Goal: Information Seeking & Learning: Learn about a topic

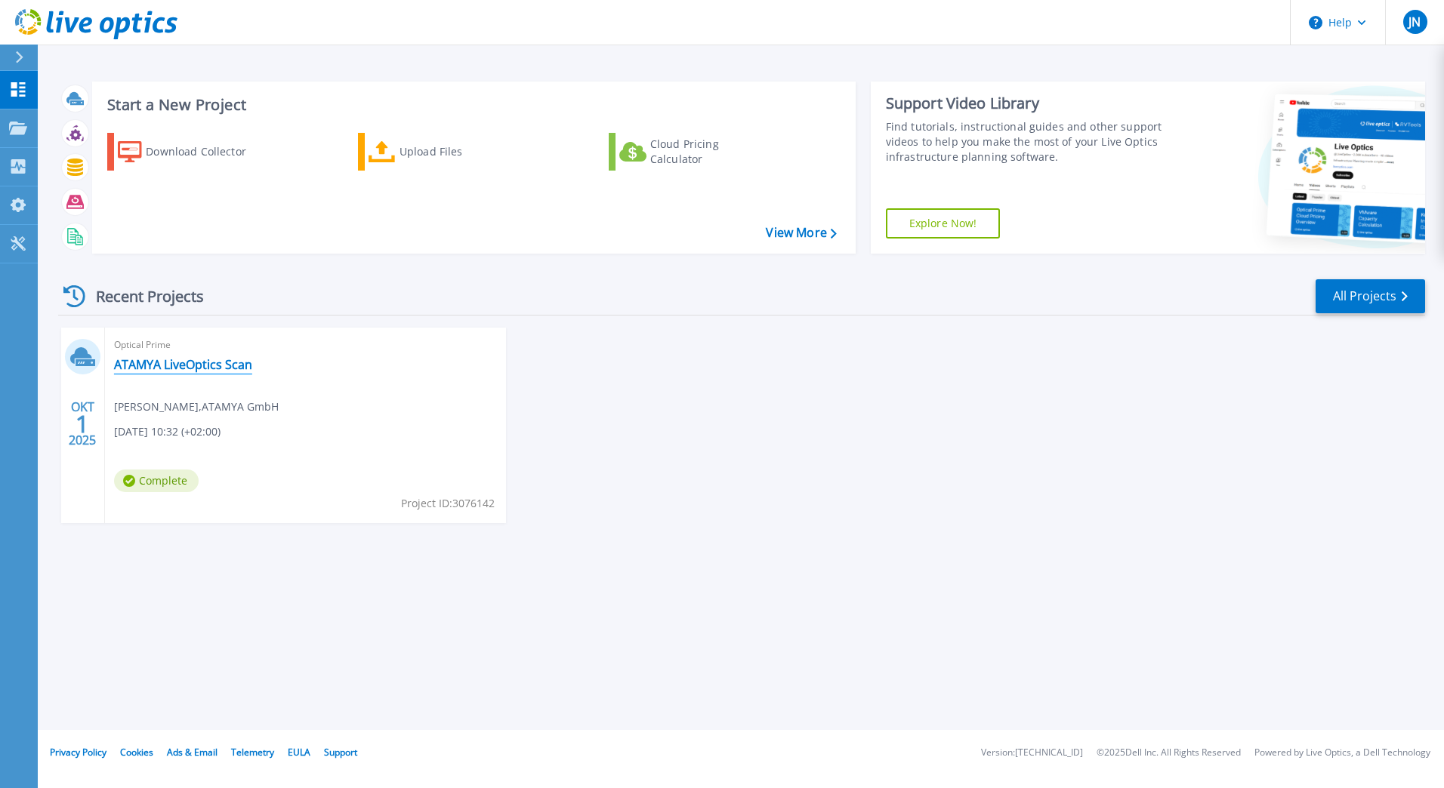
click at [188, 362] on link "ATAMYA LiveOptics Scan" at bounding box center [183, 364] width 138 height 15
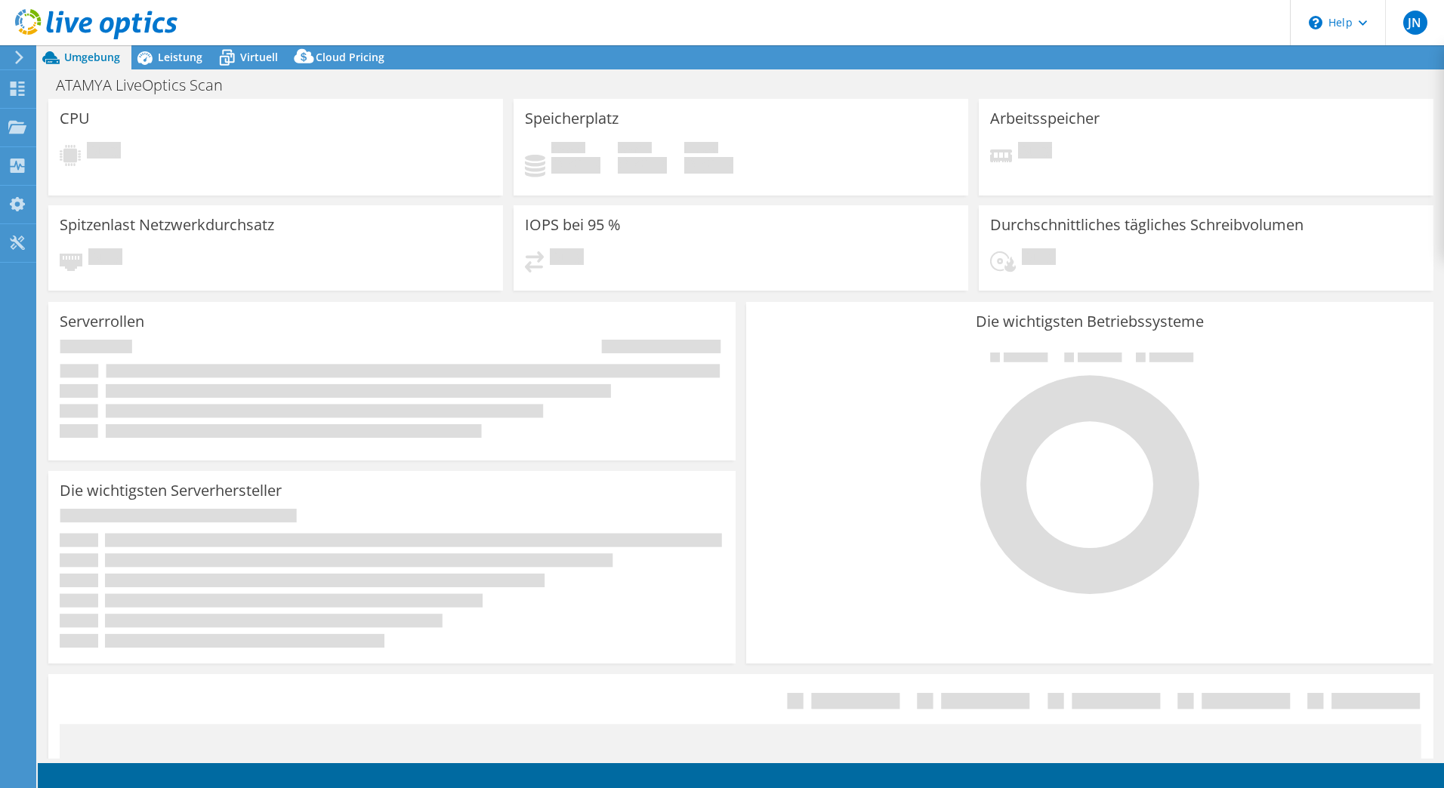
select select "USD"
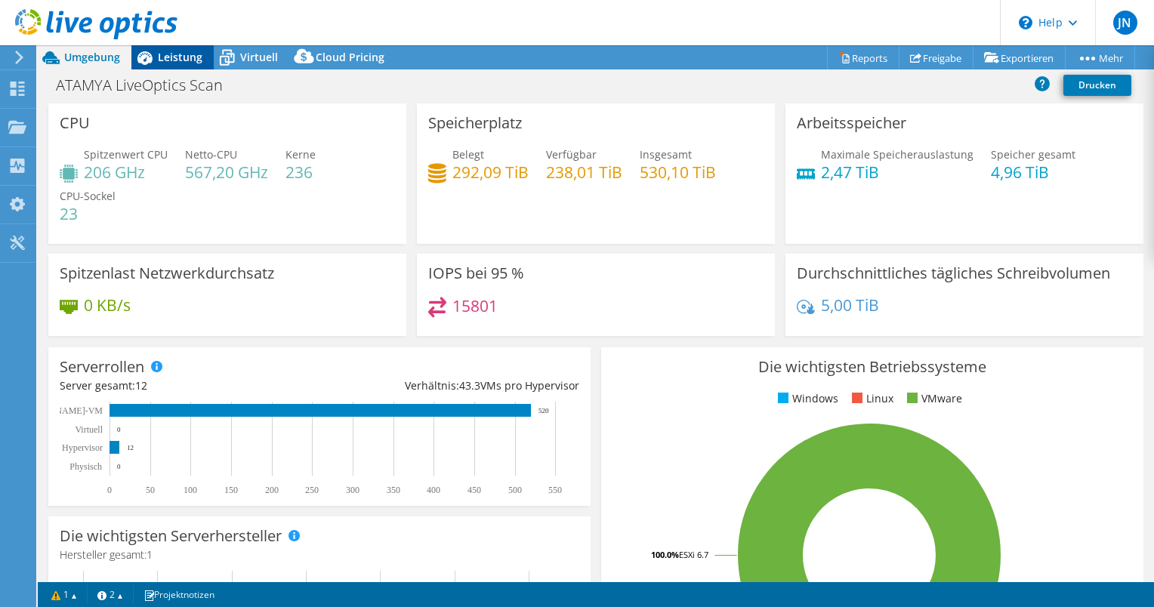
click at [173, 52] on span "Leistung" at bounding box center [180, 57] width 45 height 14
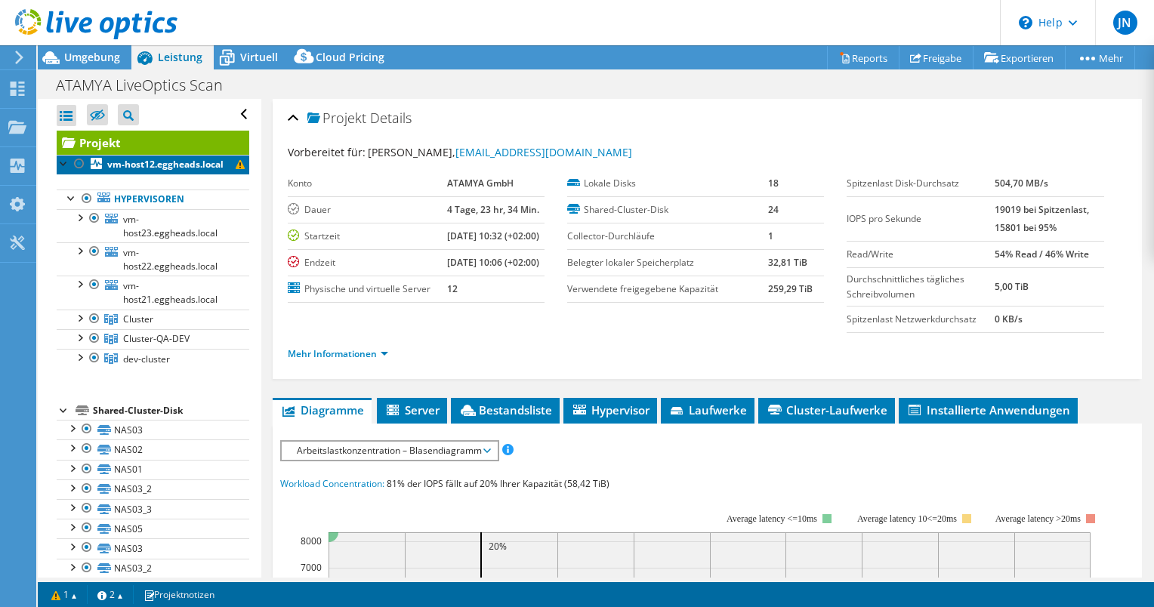
click at [193, 171] on b "vm-host12.eggheads.local" at bounding box center [165, 164] width 116 height 13
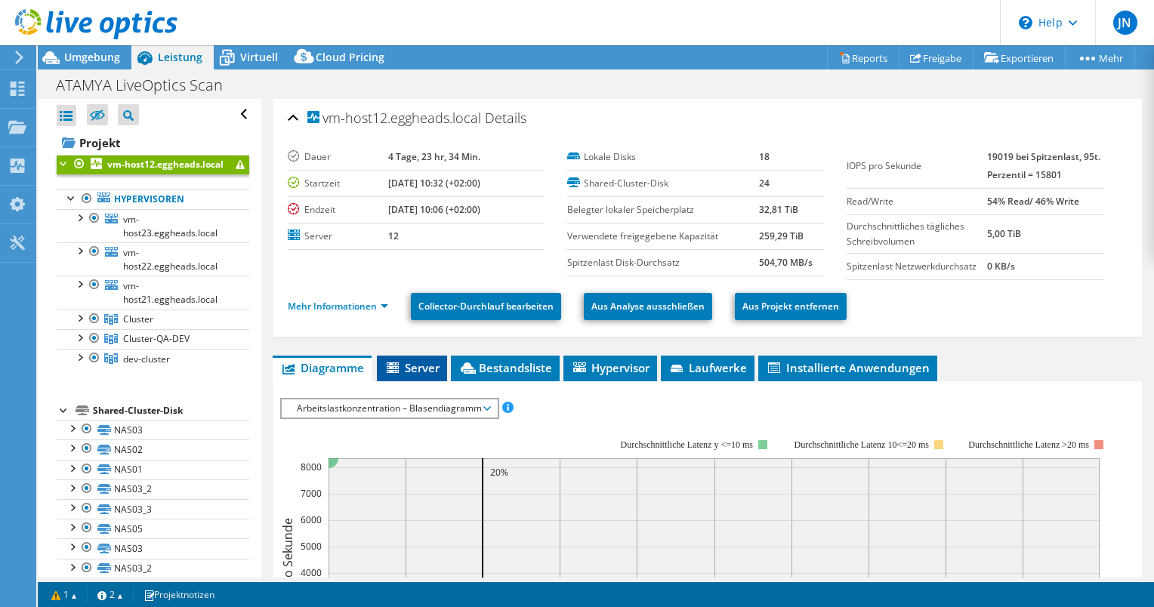
click at [427, 365] on span "Server" at bounding box center [411, 367] width 55 height 15
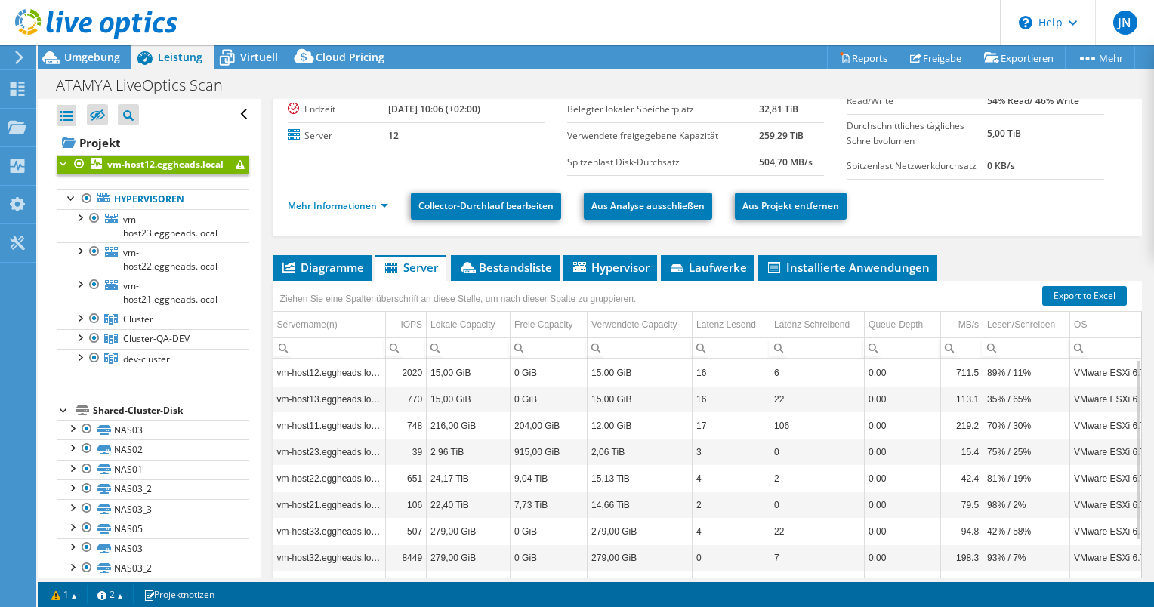
scroll to position [180, 0]
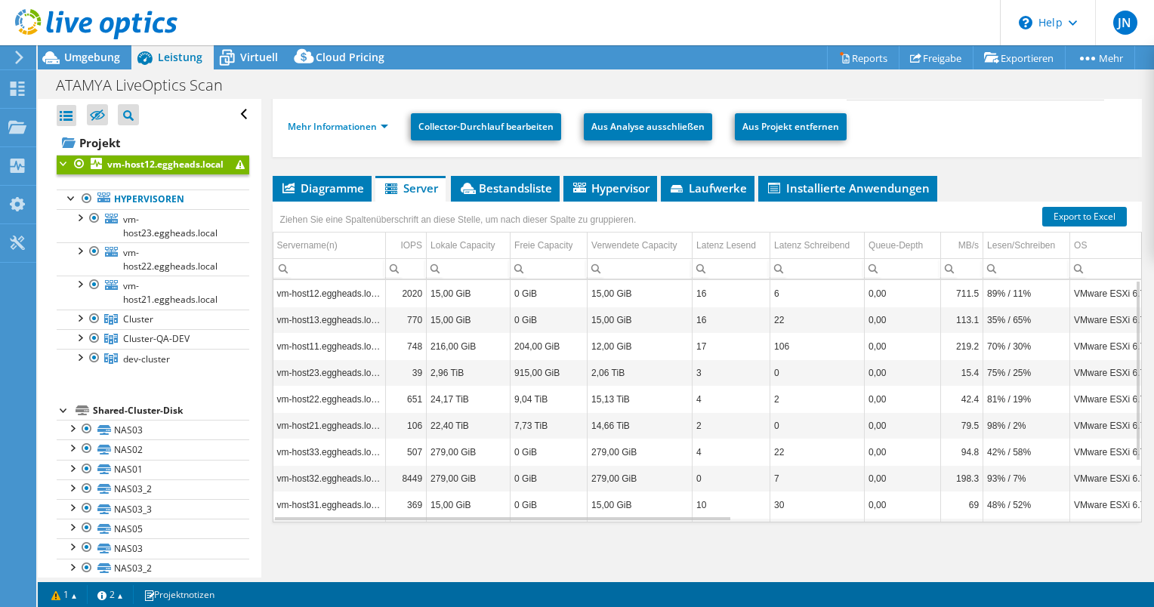
click at [322, 344] on td "vm-host11.eggheads.local" at bounding box center [329, 346] width 113 height 26
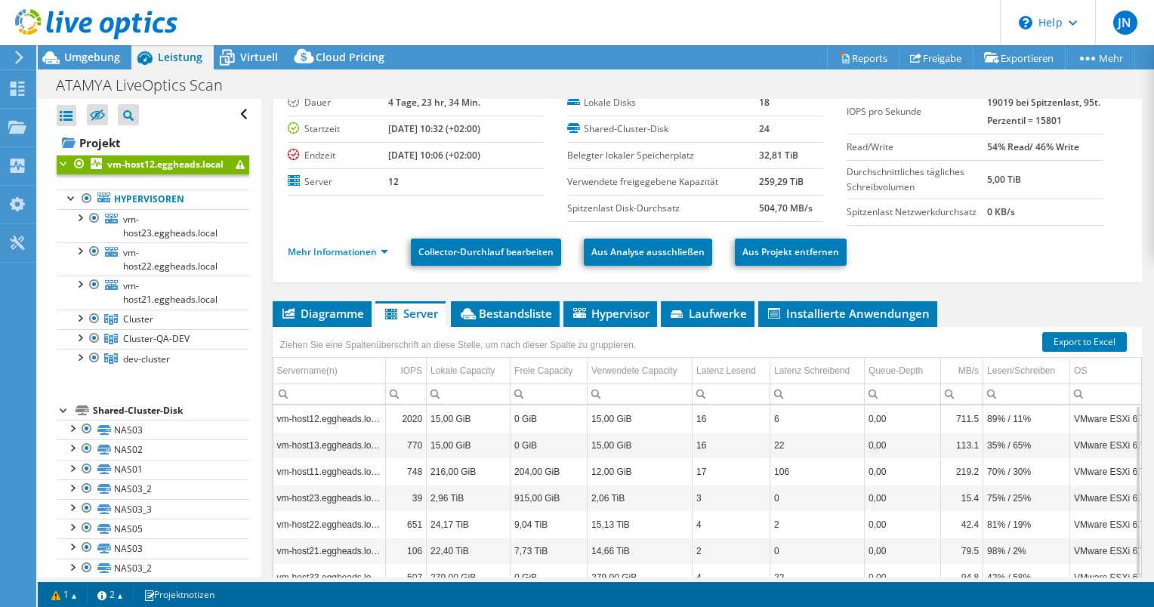
scroll to position [0, 0]
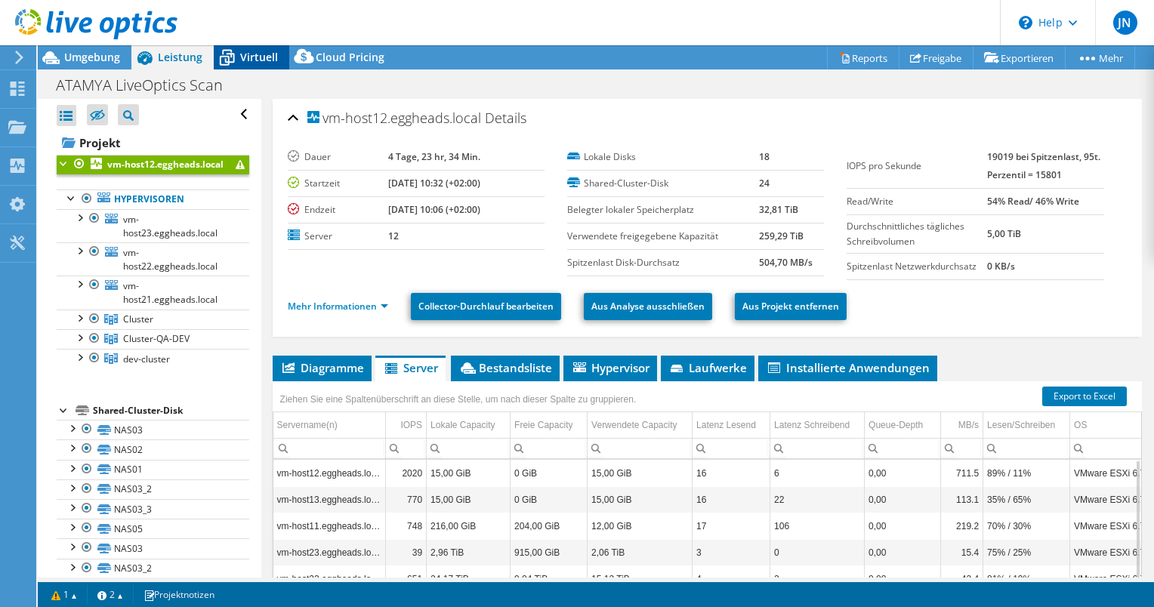
click at [244, 57] on span "Virtuell" at bounding box center [259, 57] width 38 height 14
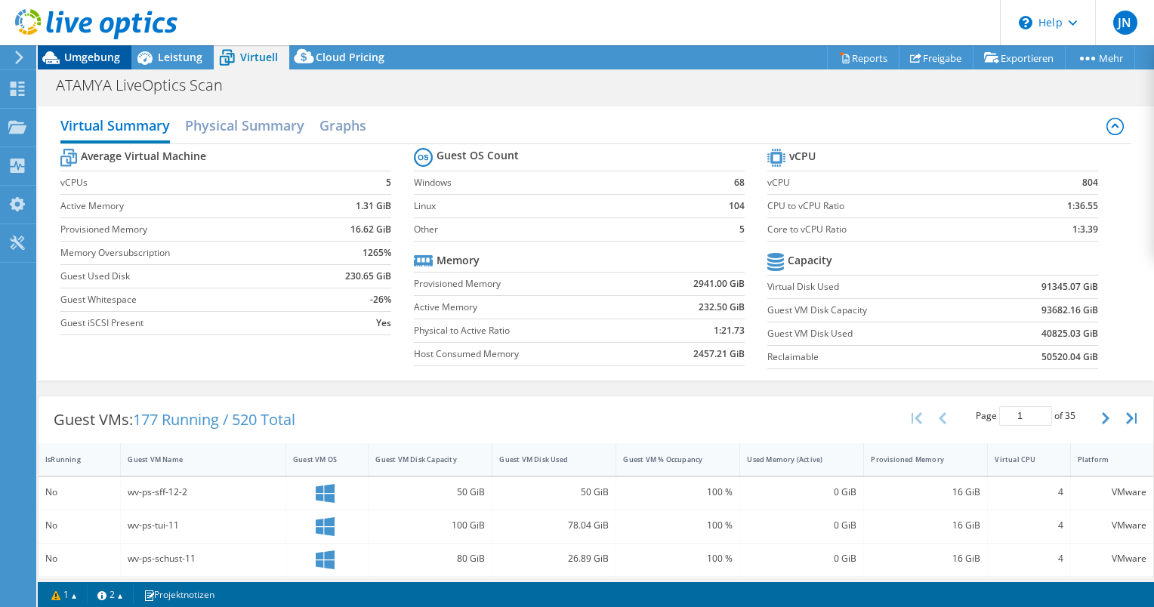
click at [102, 57] on span "Umgebung" at bounding box center [92, 57] width 56 height 14
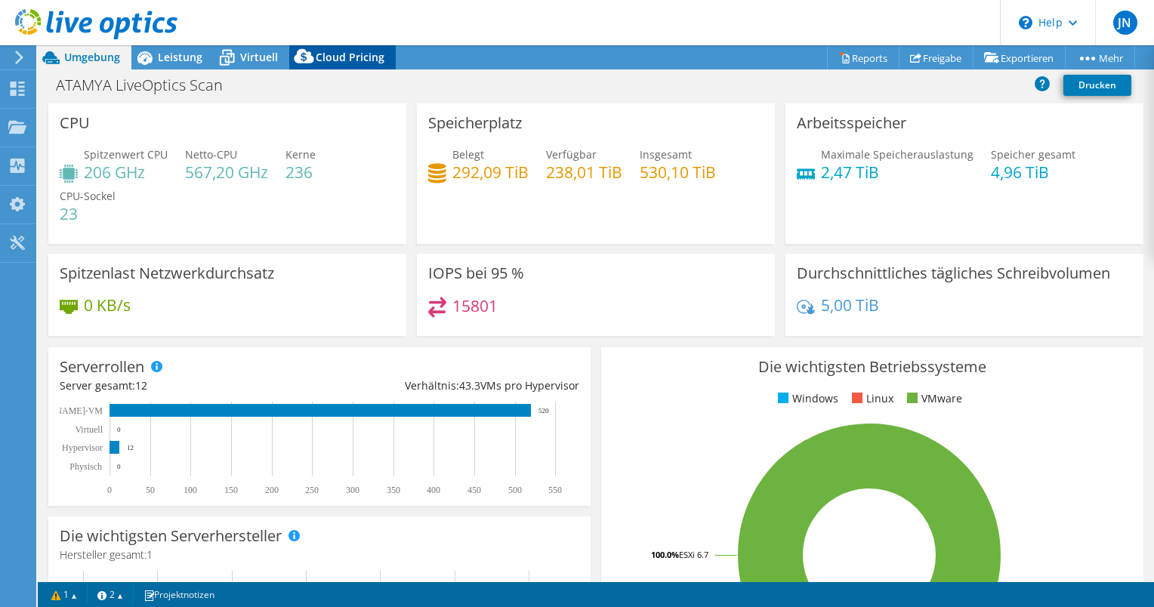
click at [350, 61] on span "Cloud Pricing" at bounding box center [350, 57] width 69 height 14
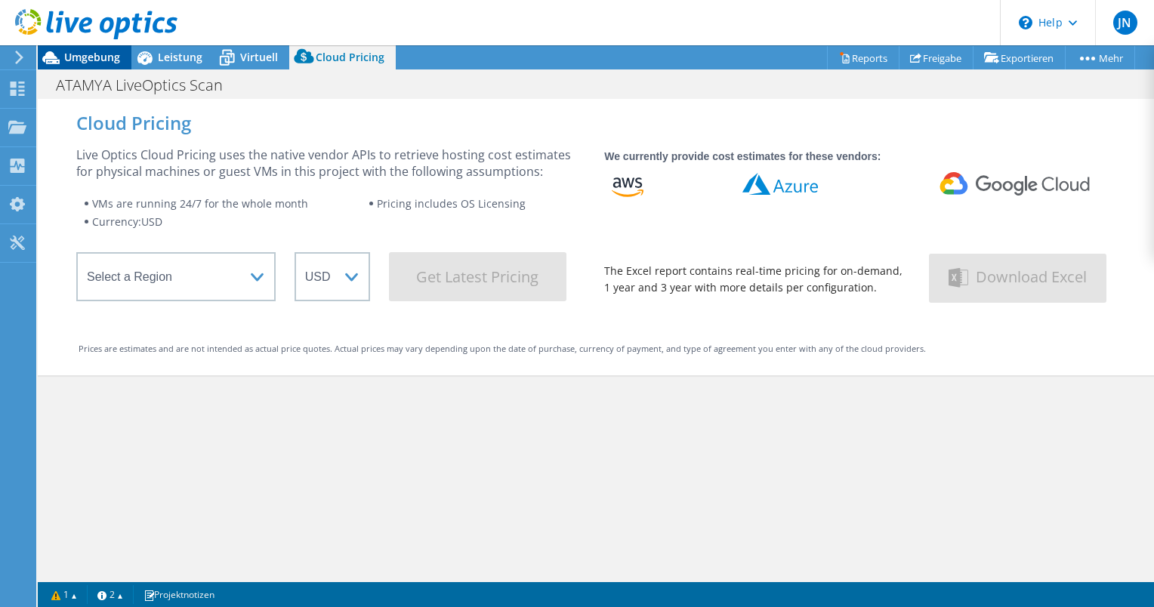
click at [104, 55] on span "Umgebung" at bounding box center [92, 57] width 56 height 14
